Goal: Information Seeking & Learning: Learn about a topic

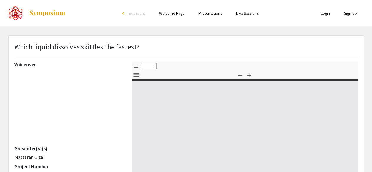
select select "custom"
type input "0"
select select "custom"
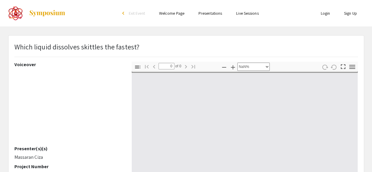
type input "1"
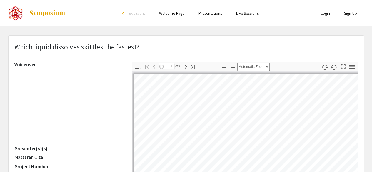
select select "auto"
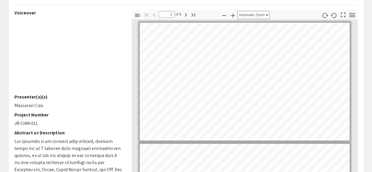
scroll to position [61, 0]
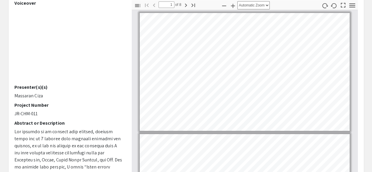
type input "2"
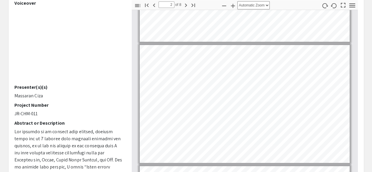
scroll to position [90, 0]
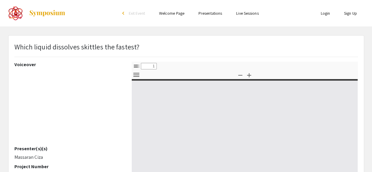
select select "custom"
type input "0"
select select "custom"
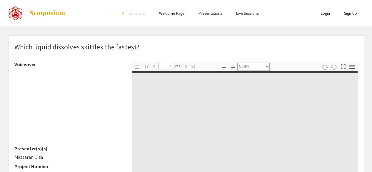
type input "1"
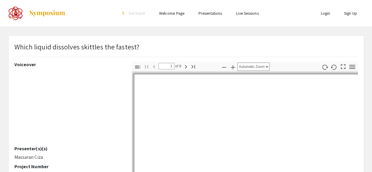
select select "auto"
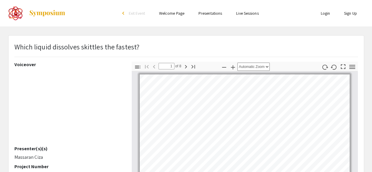
scroll to position [1, 0]
